Goal: Navigation & Orientation: Find specific page/section

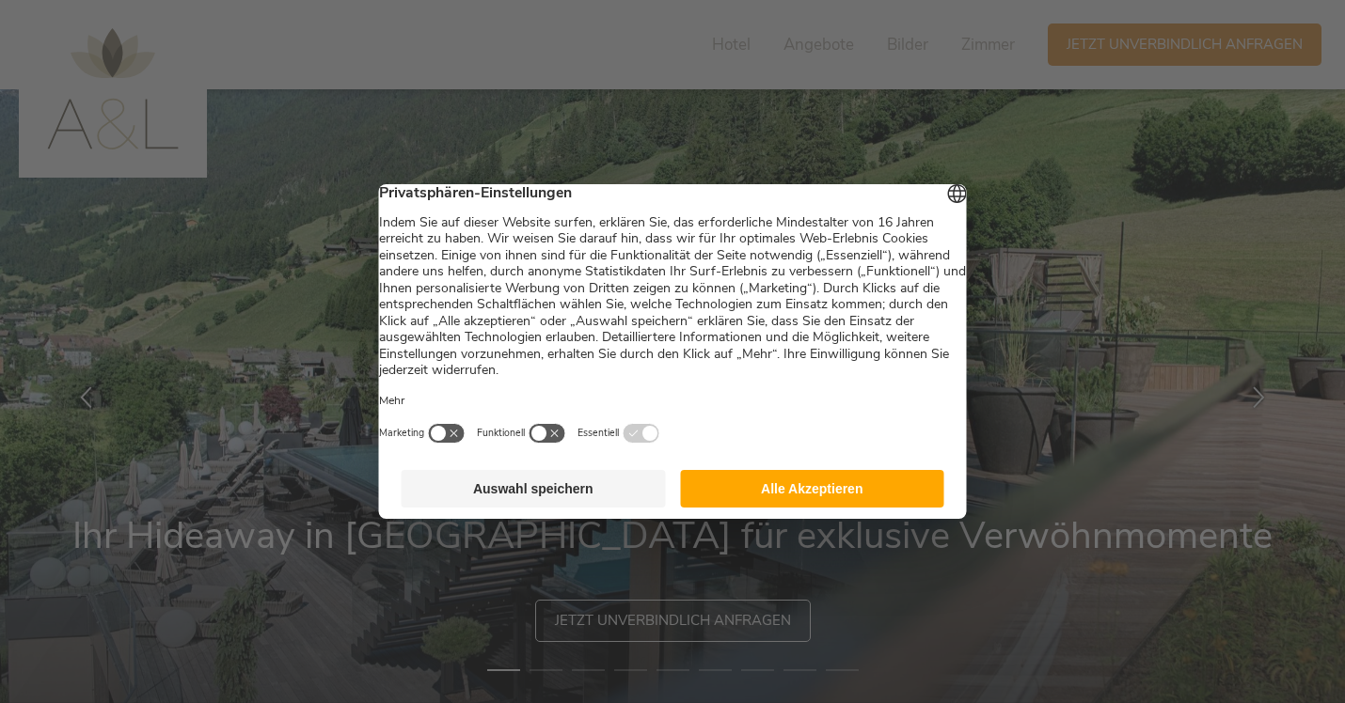
click at [709, 495] on button "Alle Akzeptieren" at bounding box center [812, 489] width 264 height 38
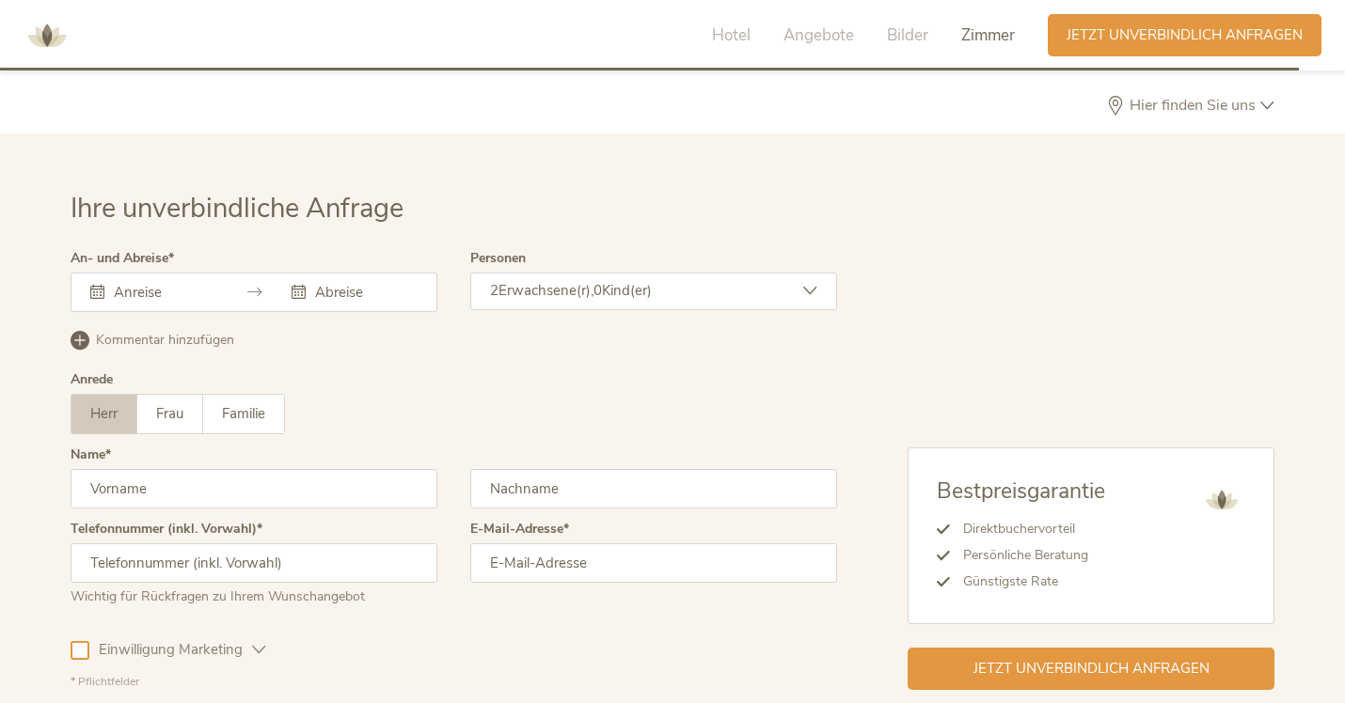
scroll to position [5496, 0]
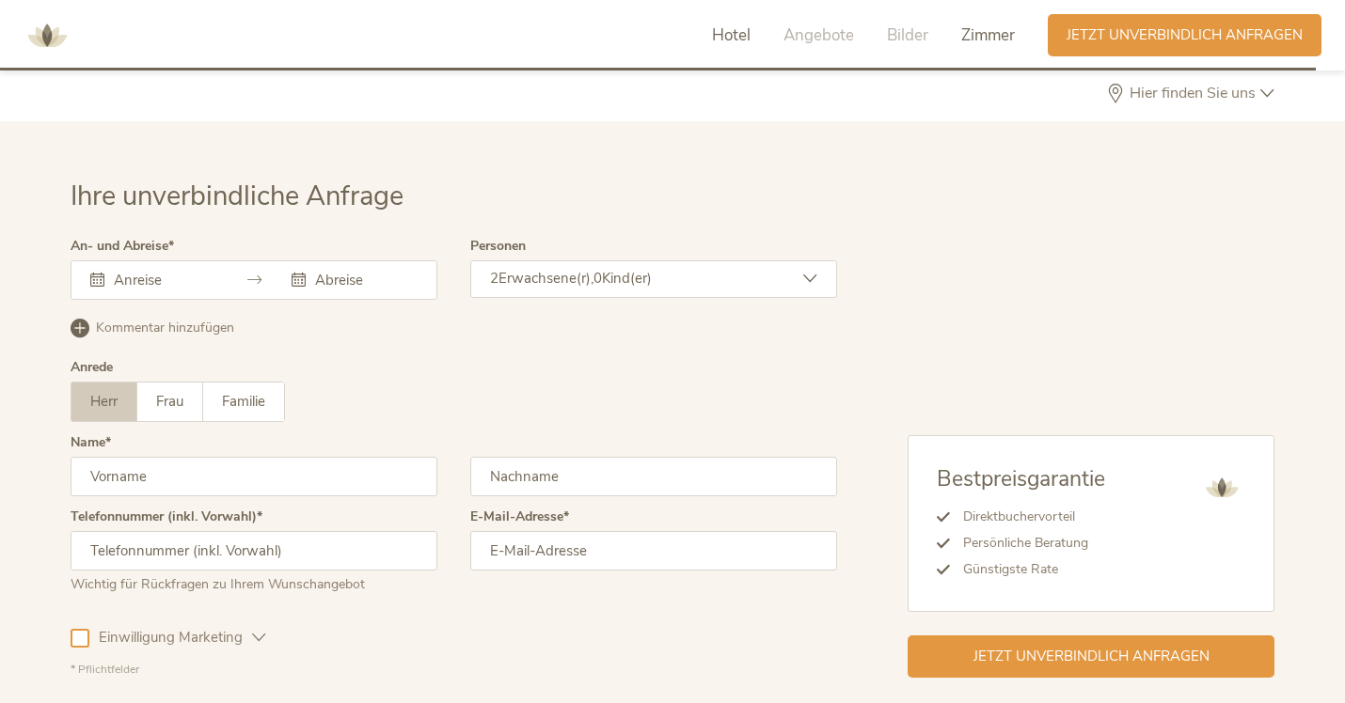
click at [743, 41] on span "Hotel" at bounding box center [731, 35] width 39 height 22
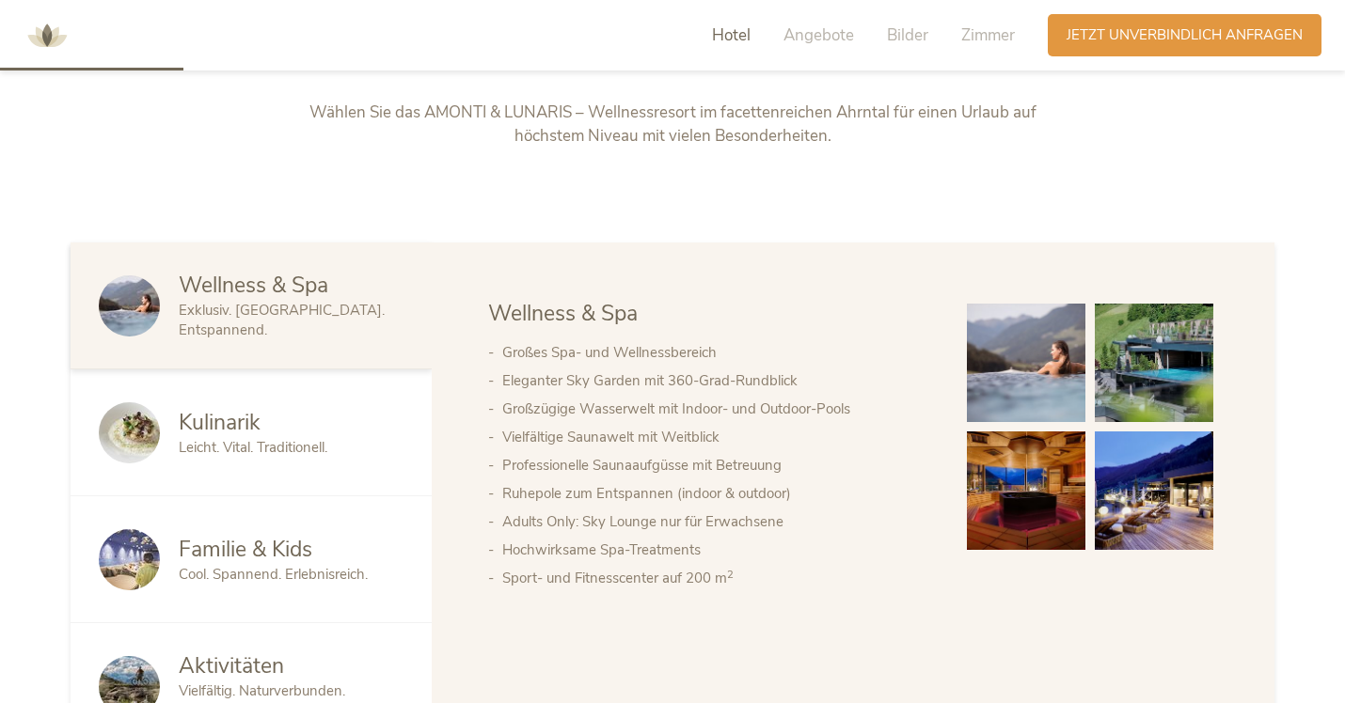
scroll to position [768, 0]
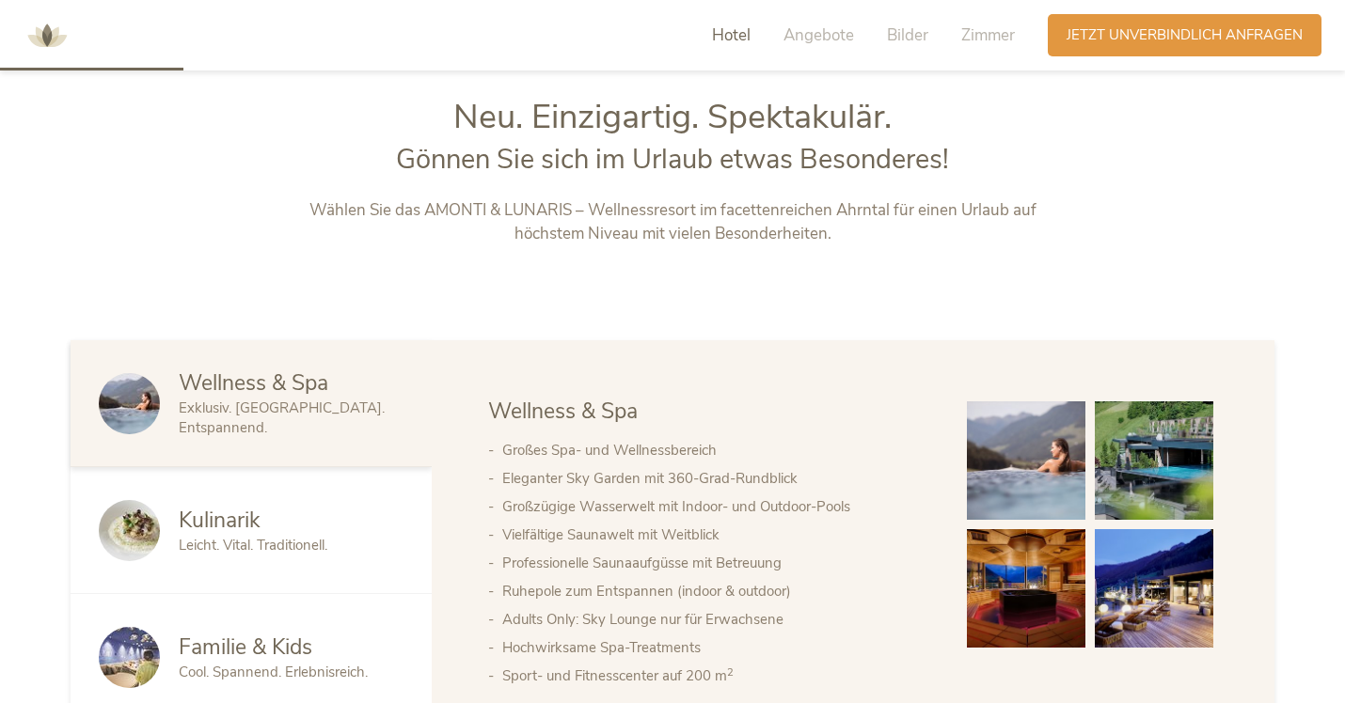
click at [743, 41] on span "Hotel" at bounding box center [731, 35] width 39 height 22
click at [50, 50] on img at bounding box center [47, 36] width 56 height 56
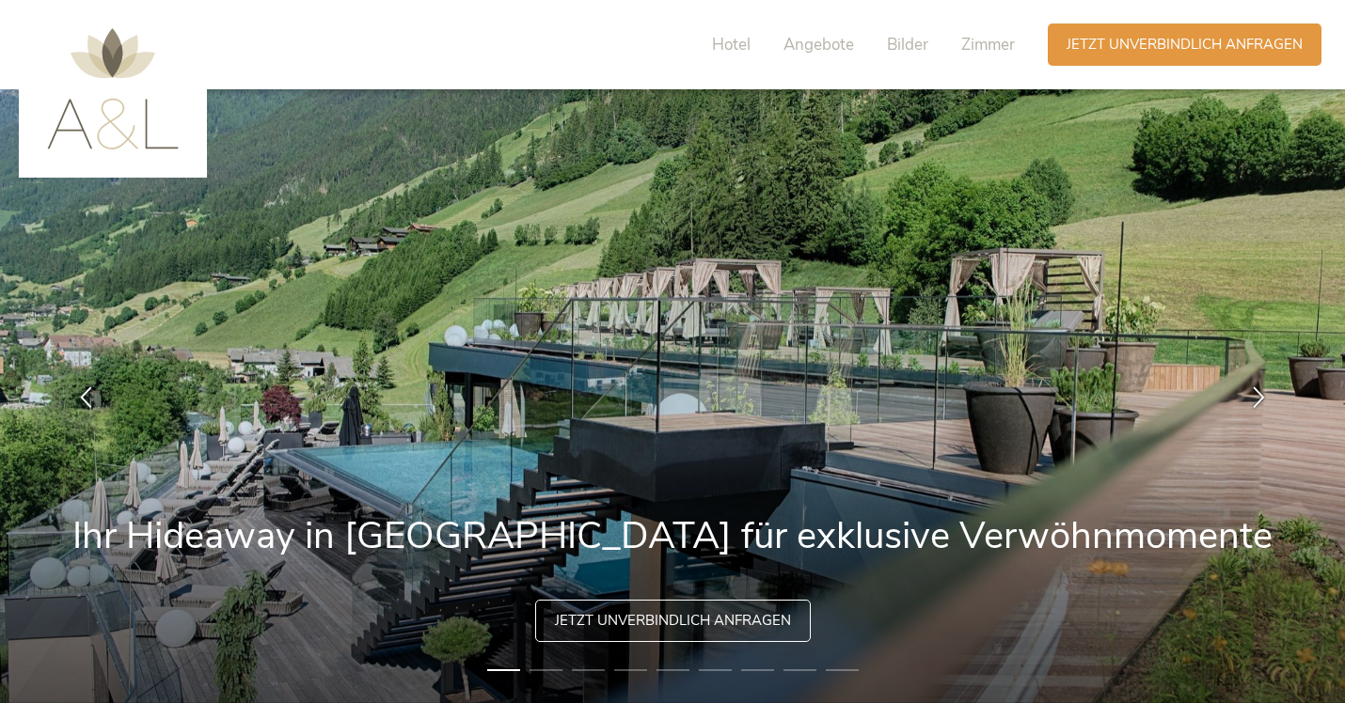
click at [113, 114] on img at bounding box center [113, 88] width 132 height 121
click at [734, 43] on span "Hotel" at bounding box center [731, 45] width 39 height 22
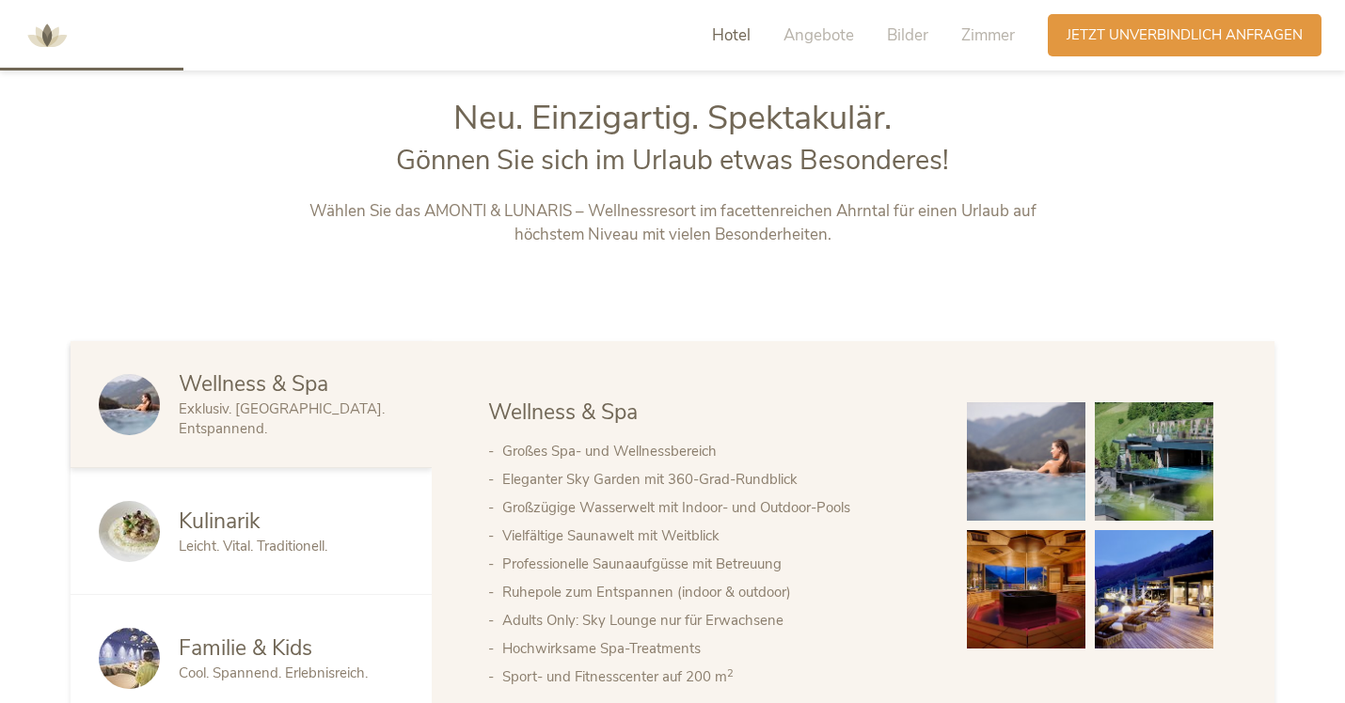
scroll to position [768, 0]
click at [269, 393] on span "Wellness & Spa" at bounding box center [254, 383] width 150 height 29
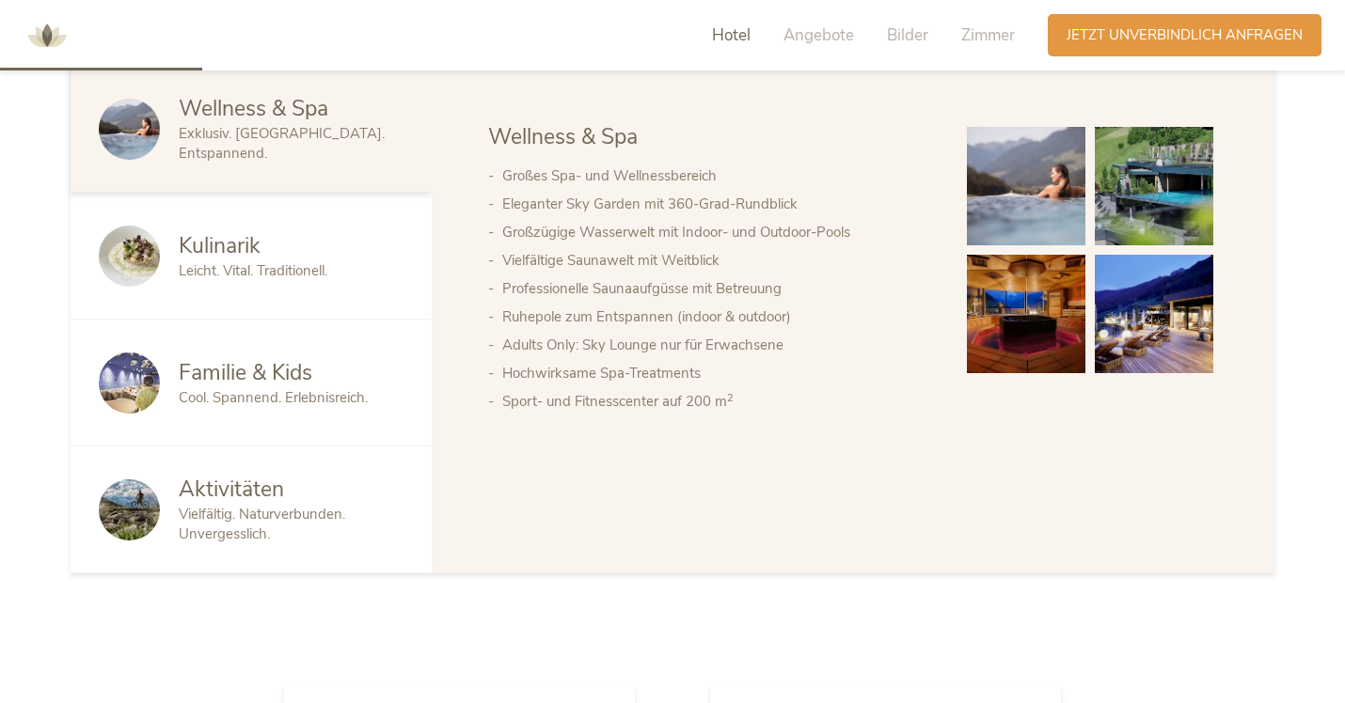
scroll to position [1047, 0]
